Goal: Task Accomplishment & Management: Use online tool/utility

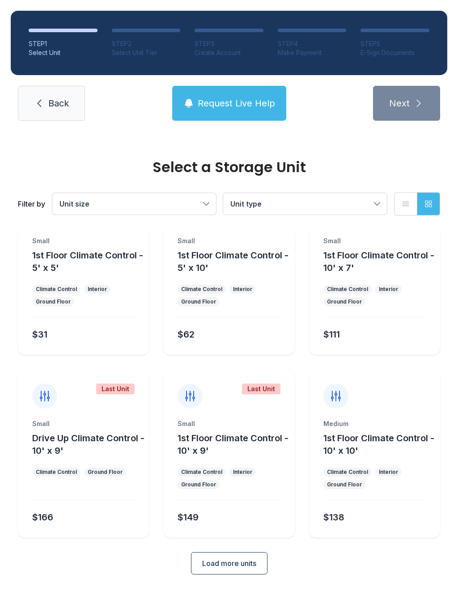
scroll to position [48, 0]
click at [380, 479] on ul "Climate Control Interior Ground Floor" at bounding box center [374, 478] width 102 height 21
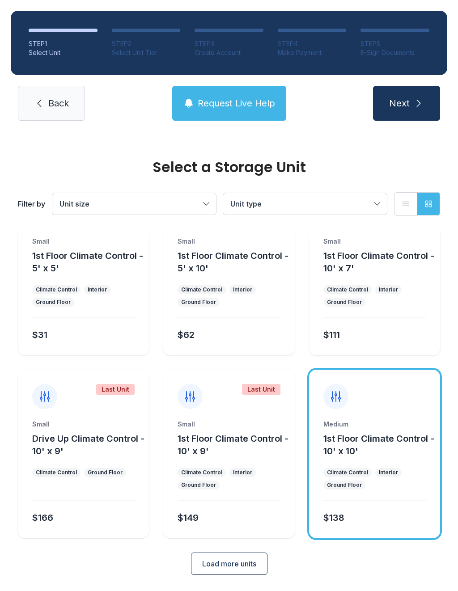
click at [416, 104] on icon "submit" at bounding box center [418, 103] width 11 height 11
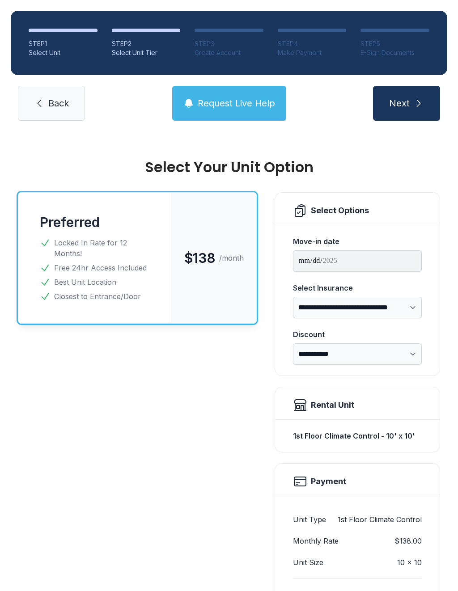
click at [45, 100] on link "Back" at bounding box center [51, 103] width 67 height 35
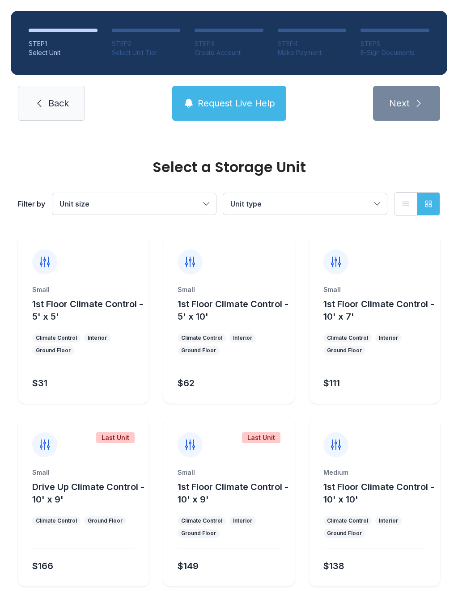
click at [379, 537] on ul "Climate Control Interior Ground Floor" at bounding box center [374, 526] width 102 height 21
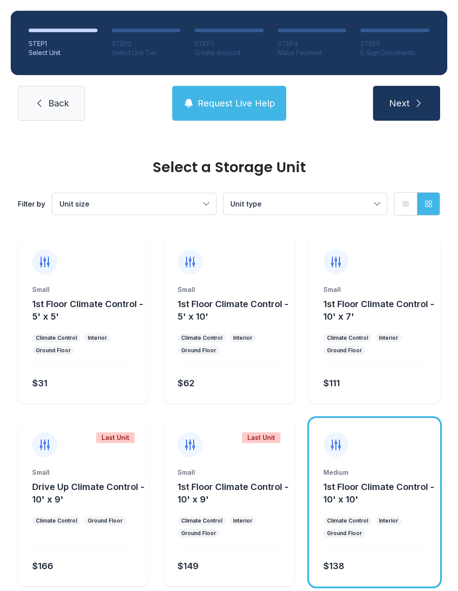
click at [363, 534] on div "Ground Floor" at bounding box center [344, 533] width 42 height 9
click at [388, 105] on button "Next" at bounding box center [406, 103] width 67 height 35
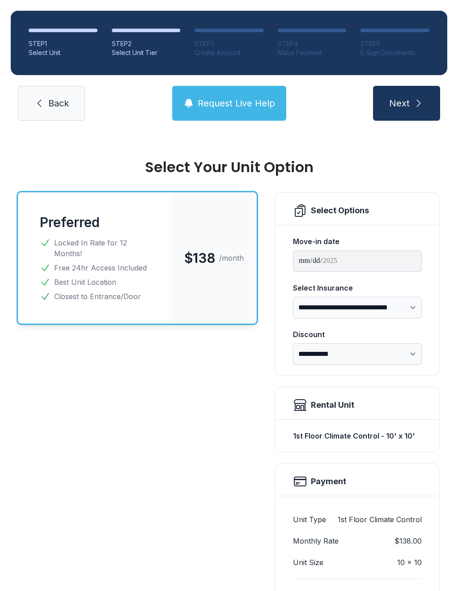
click at [46, 100] on link "Back" at bounding box center [51, 103] width 67 height 35
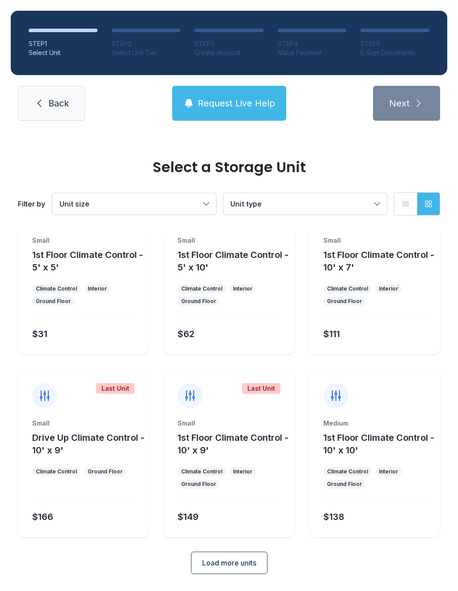
scroll to position [48, 0]
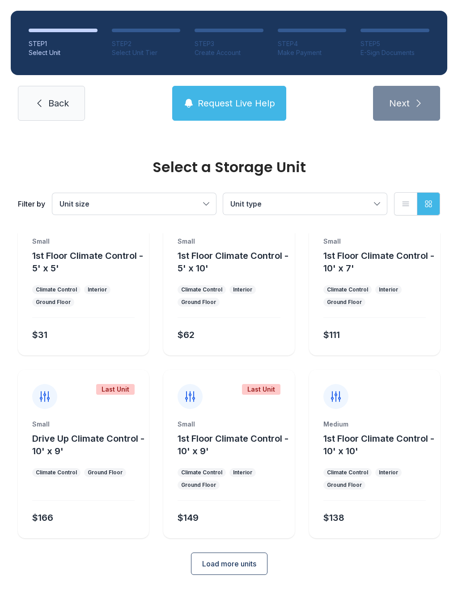
click at [220, 563] on span "Load more units" at bounding box center [229, 563] width 54 height 11
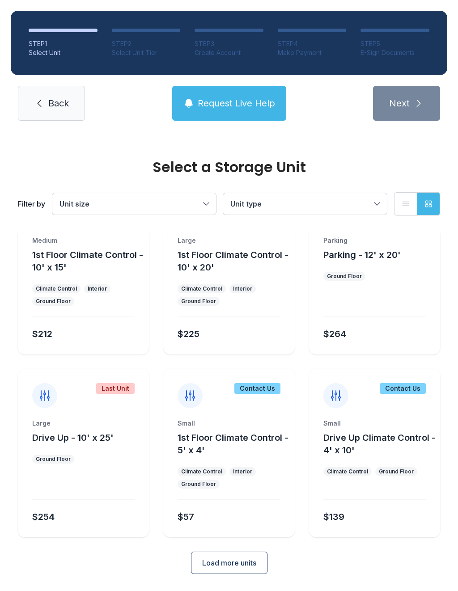
scroll to position [414, 0]
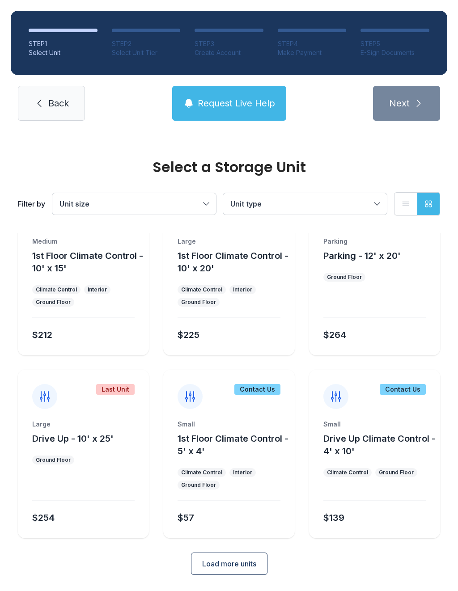
click at [214, 574] on button "Load more units" at bounding box center [229, 563] width 76 height 22
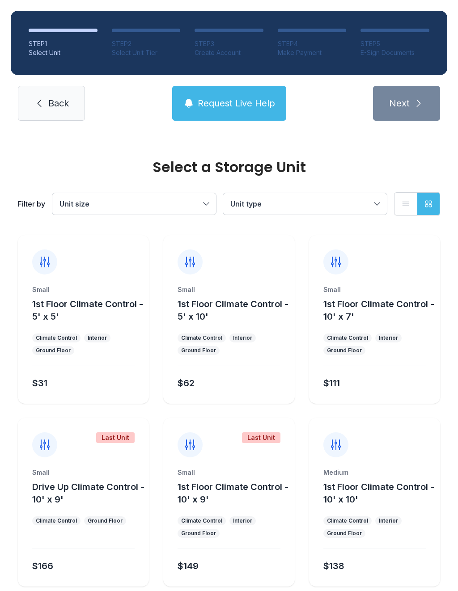
scroll to position [0, 0]
